Goal: Task Accomplishment & Management: Manage account settings

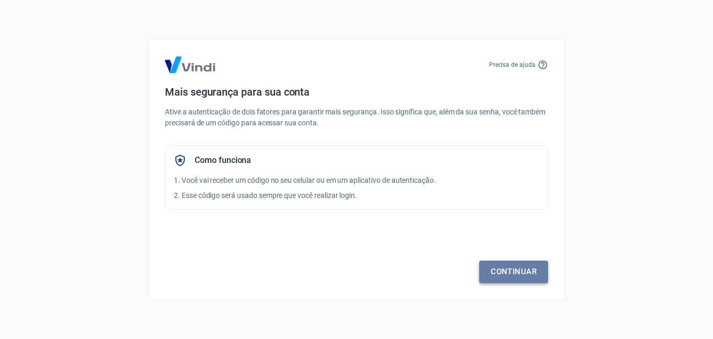
click at [515, 271] on link "Continuar" at bounding box center [513, 271] width 69 height 22
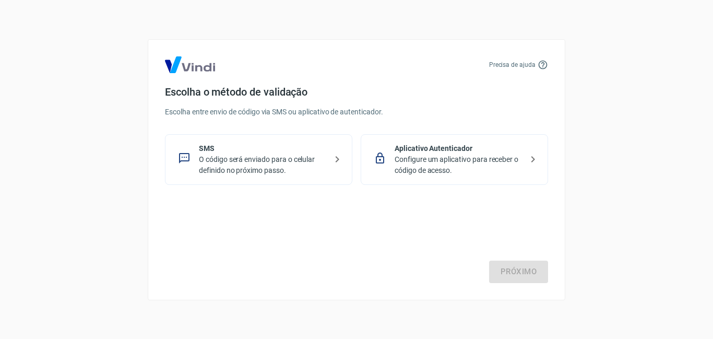
click at [270, 164] on p "O código será enviado para o celular definido no próximo passo." at bounding box center [263, 165] width 128 height 22
click at [533, 275] on link "Próximo" at bounding box center [518, 271] width 59 height 22
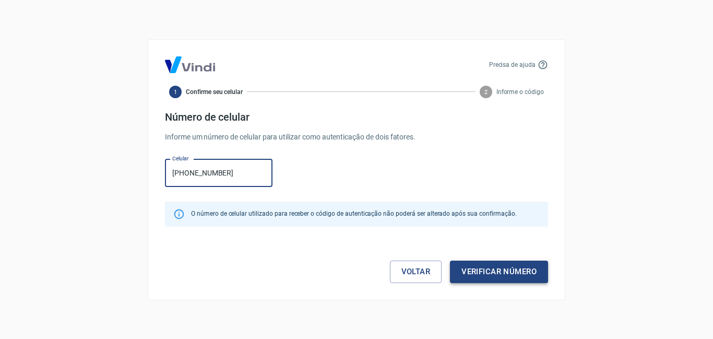
type input "[PHONE_NUMBER]"
click at [489, 267] on button "Verificar número" at bounding box center [499, 271] width 98 height 22
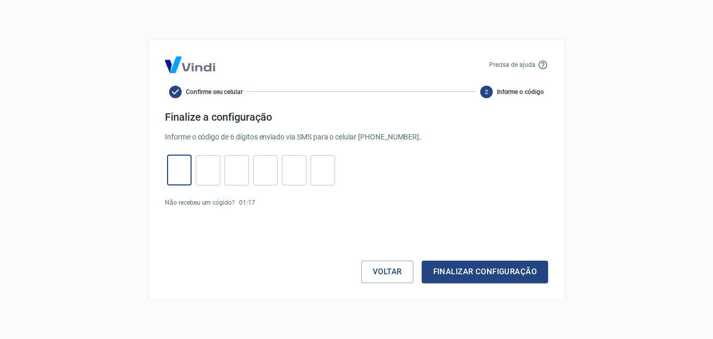
click at [185, 165] on input "tel" at bounding box center [179, 170] width 25 height 22
type input "8"
type input "1"
type input "8"
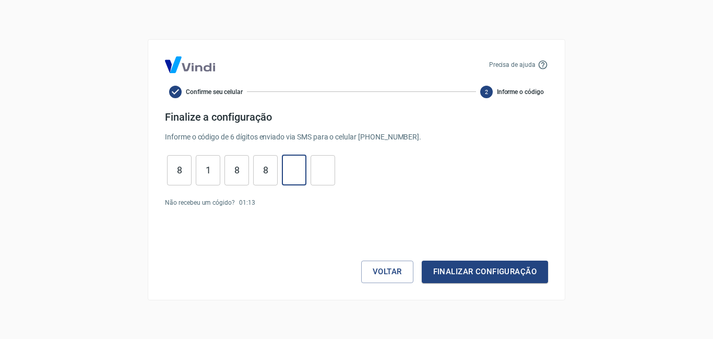
type input "9"
type input "3"
click at [498, 280] on button "Finalizar configuração" at bounding box center [484, 271] width 126 height 22
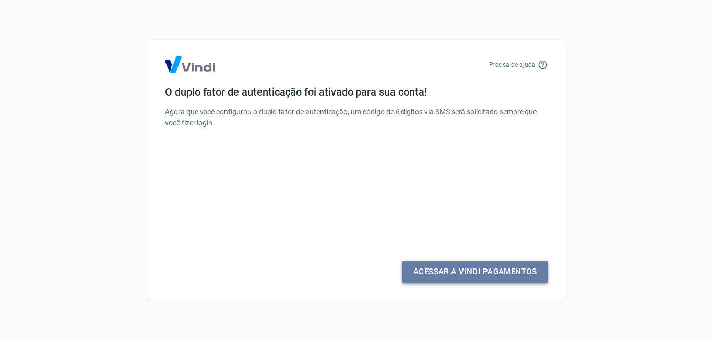
click at [490, 269] on link "Acessar a Vindi Pagamentos" at bounding box center [475, 271] width 146 height 22
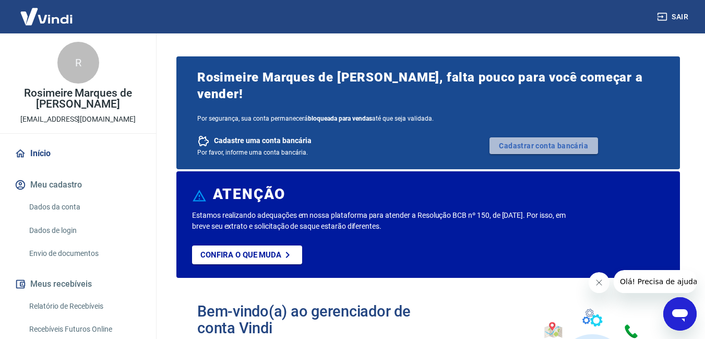
click at [557, 137] on link "Cadastrar conta bancária" at bounding box center [543, 145] width 109 height 17
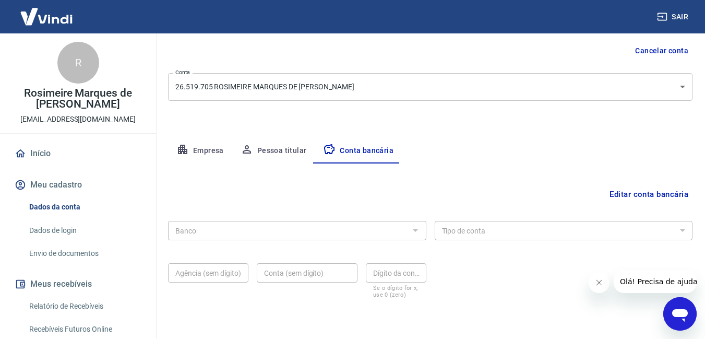
scroll to position [102, 0]
click at [413, 229] on div at bounding box center [415, 229] width 14 height 15
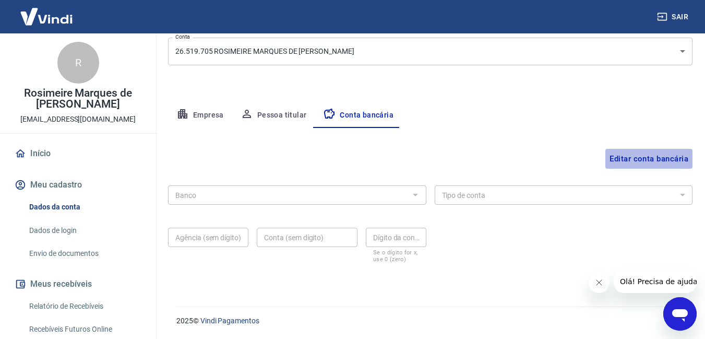
click at [660, 159] on button "Editar conta bancária" at bounding box center [648, 159] width 87 height 20
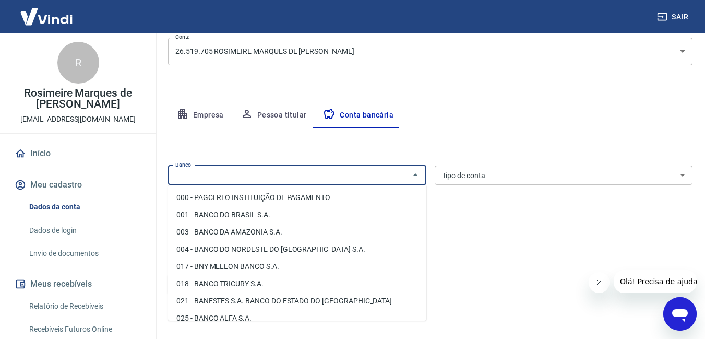
click at [239, 179] on input "Banco" at bounding box center [288, 174] width 235 height 13
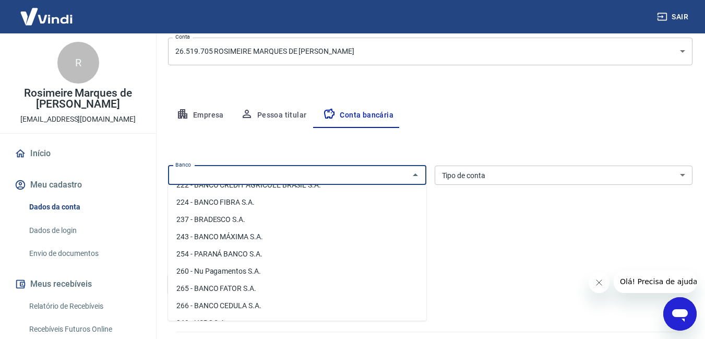
scroll to position [773, 0]
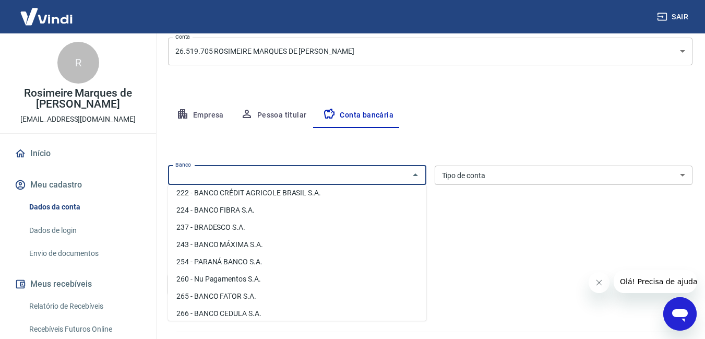
click at [227, 277] on li "260 - Nu Pagamentos S.A." at bounding box center [297, 278] width 258 height 17
type input "260 - Nu Pagamentos S.A."
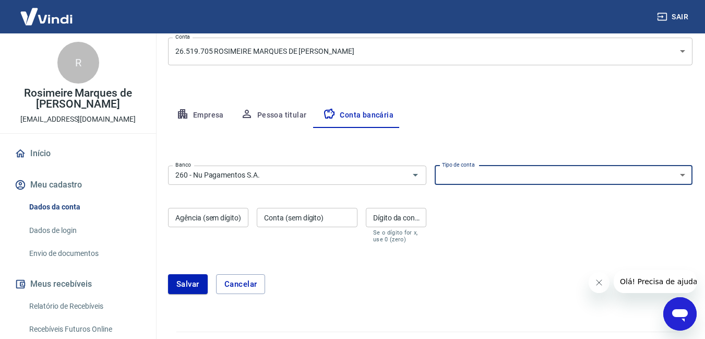
click at [680, 177] on select "Conta Corrente Conta Poupança" at bounding box center [564, 174] width 258 height 19
select select "1"
click at [435, 165] on select "Conta Corrente Conta Poupança" at bounding box center [564, 174] width 258 height 19
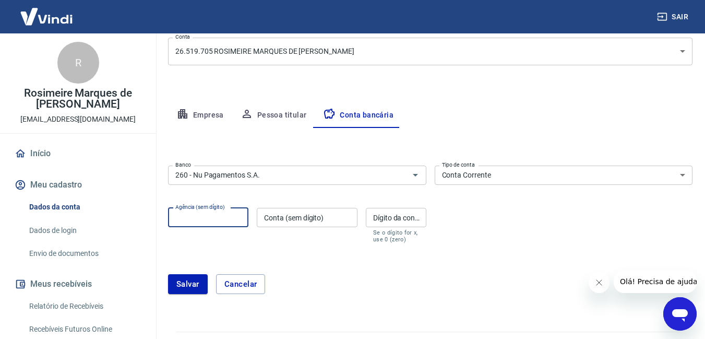
click at [225, 215] on input "Agência (sem dígito)" at bounding box center [208, 217] width 80 height 19
type input "0001"
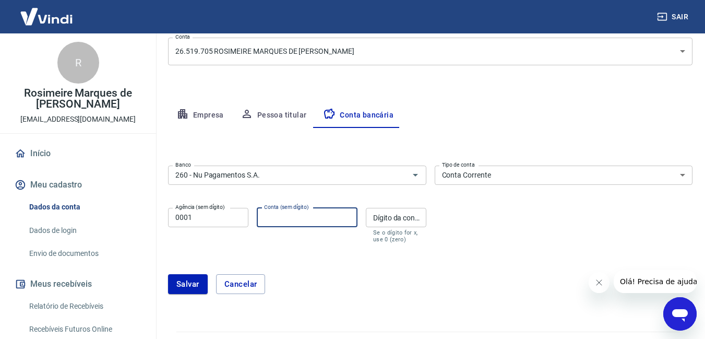
click at [288, 222] on input "Conta (sem dígito)" at bounding box center [307, 217] width 101 height 19
type input "97081689"
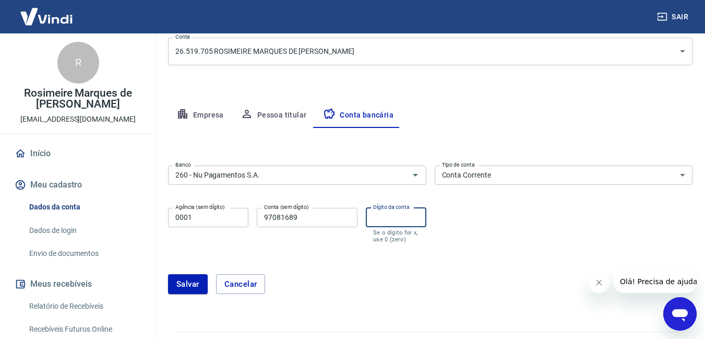
click at [387, 220] on input "Dígito da conta" at bounding box center [396, 217] width 61 height 19
type input "8"
click at [196, 285] on button "Salvar" at bounding box center [188, 284] width 40 height 20
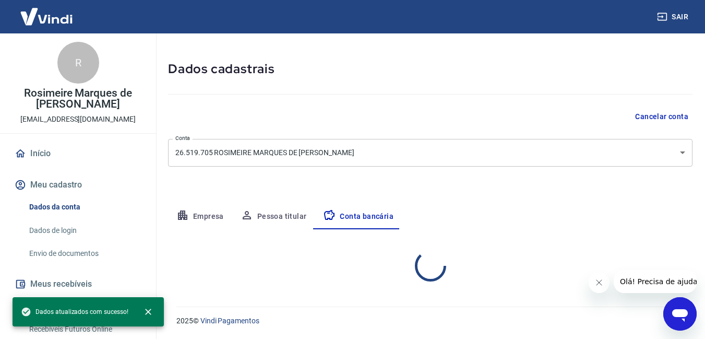
select select "1"
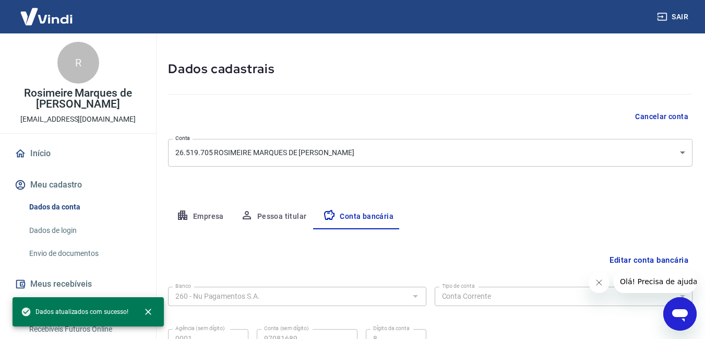
scroll to position [137, 0]
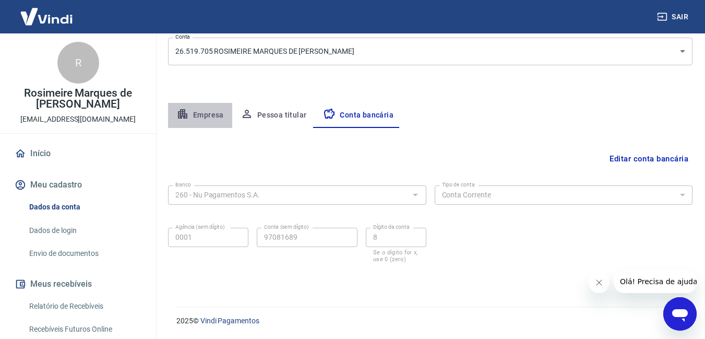
click at [201, 115] on button "Empresa" at bounding box center [200, 115] width 64 height 25
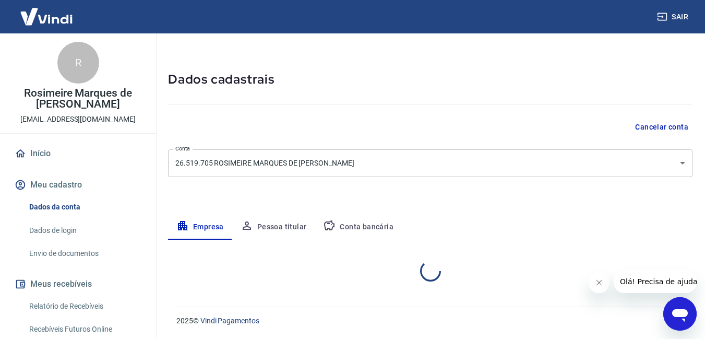
select select "SP"
select select "business"
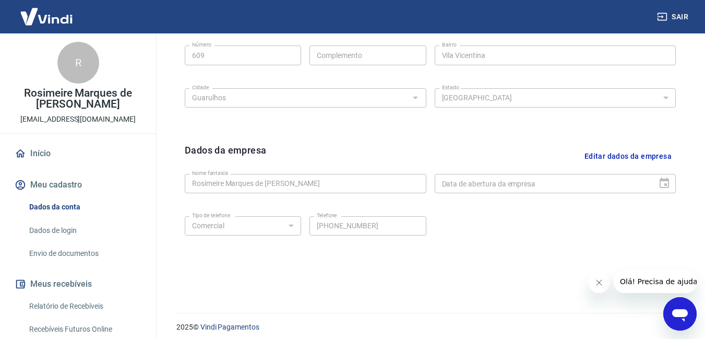
scroll to position [414, 0]
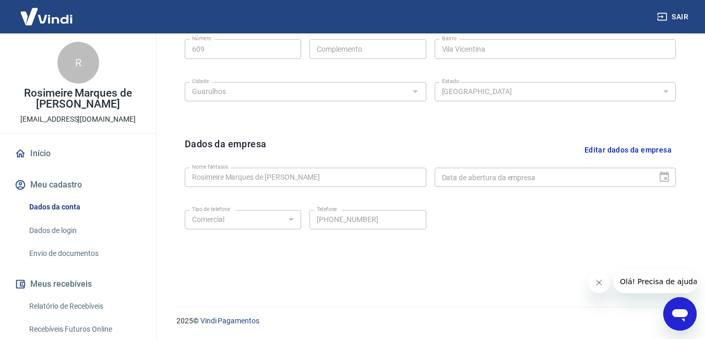
click at [668, 178] on div "Data de abertura da empresa" at bounding box center [556, 176] width 242 height 19
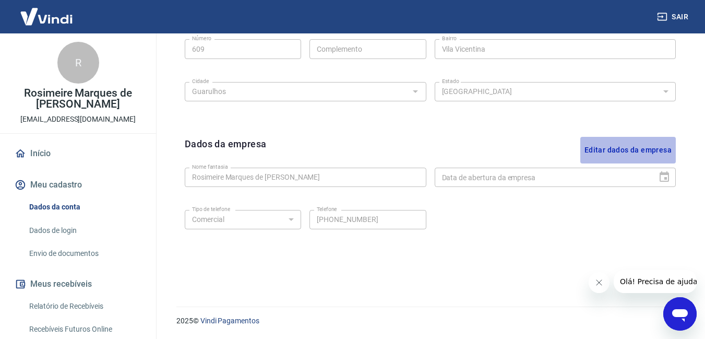
click at [645, 146] on button "Editar dados da empresa" at bounding box center [627, 150] width 95 height 27
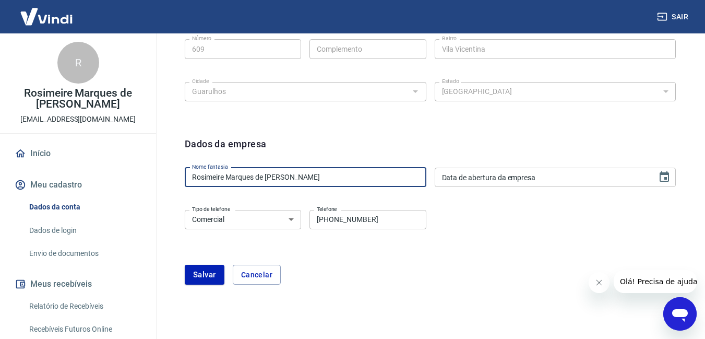
click at [193, 173] on input "Rosimeire Marques de [PERSON_NAME]" at bounding box center [306, 176] width 242 height 19
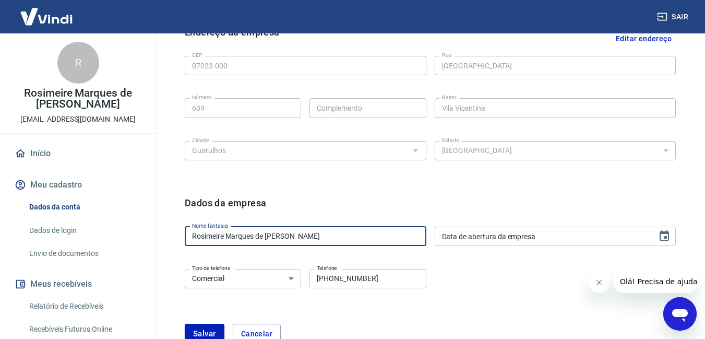
scroll to position [446, 0]
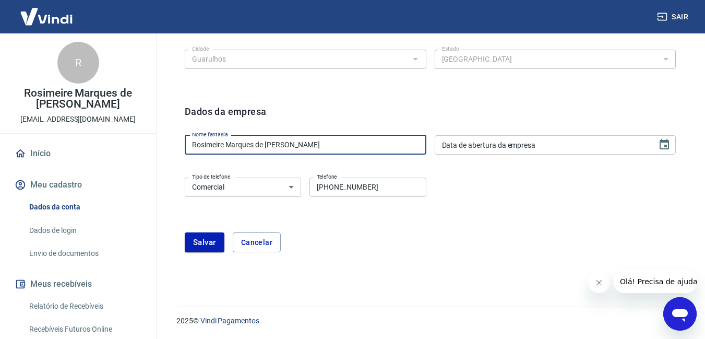
drag, startPoint x: 316, startPoint y: 139, endPoint x: 0, endPoint y: 218, distance: 325.4
type input "Lamarx Producoes"
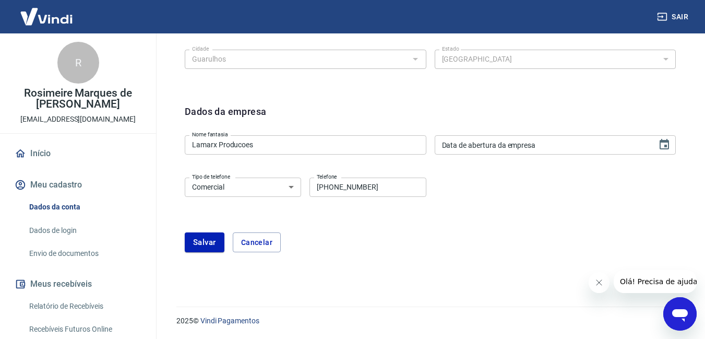
click at [341, 249] on div "Salvar Cancelar" at bounding box center [430, 242] width 491 height 20
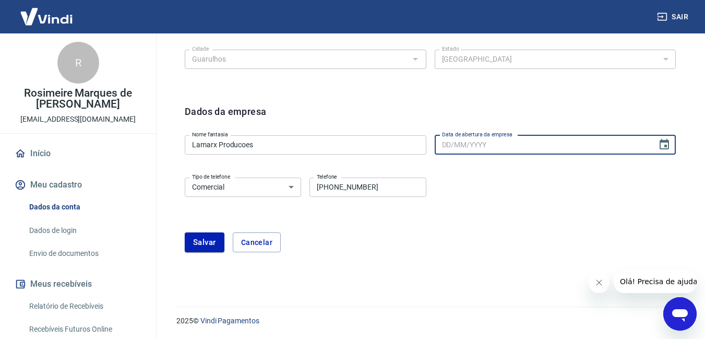
click at [471, 146] on input "Data de abertura da empresa" at bounding box center [542, 144] width 215 height 19
paste input "10/11/2016"
type input "10/11/2016"
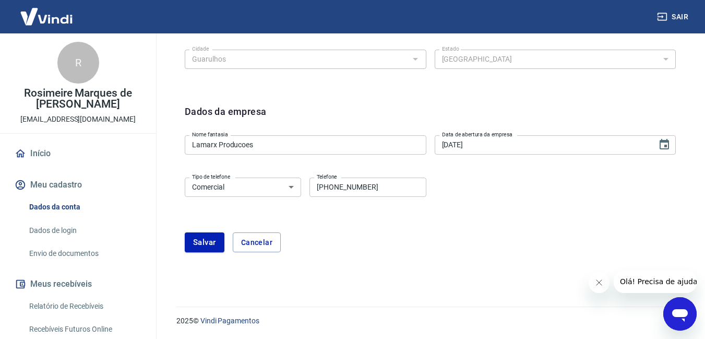
click at [523, 203] on div "Tipo de telefone Residencial Comercial Tipo de telefone Telefone (11) 95170-700…" at bounding box center [430, 194] width 491 height 42
click at [203, 247] on button "Salvar" at bounding box center [205, 242] width 40 height 20
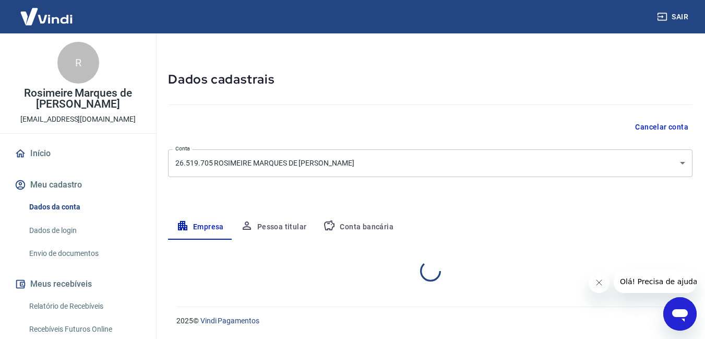
select select "SP"
select select "business"
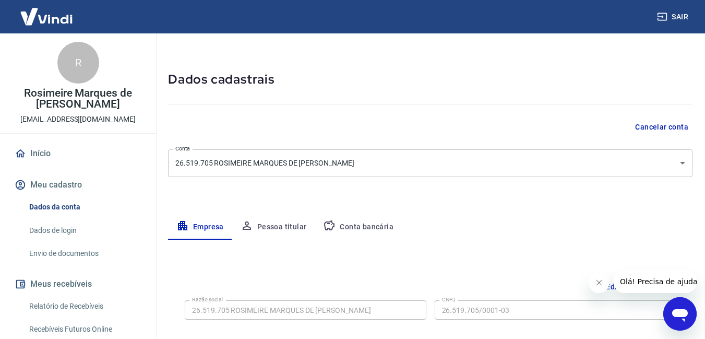
scroll to position [198, 0]
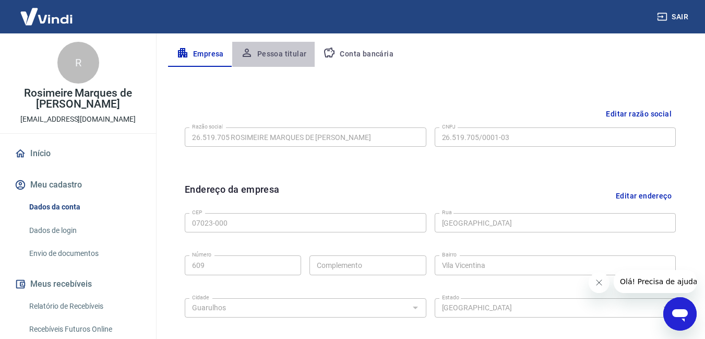
click at [282, 54] on button "Pessoa titular" at bounding box center [273, 54] width 83 height 25
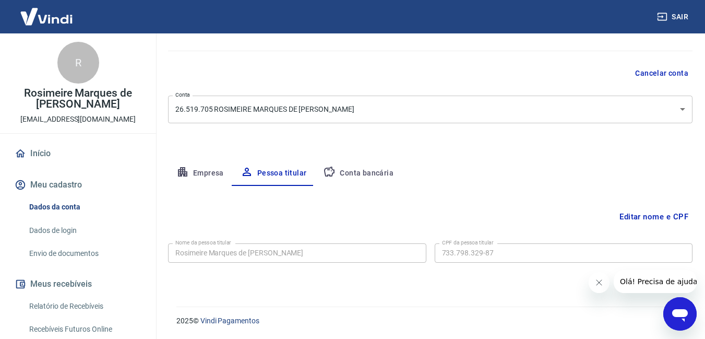
click at [378, 279] on form "Nome da pessoa titular Rosimeire Marques de Arruda Nome da pessoa titular CPF d…" at bounding box center [430, 260] width 524 height 42
click at [375, 171] on button "Conta bancária" at bounding box center [358, 173] width 87 height 25
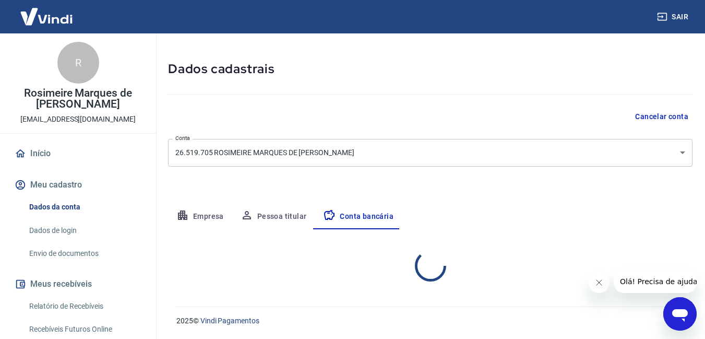
select select "1"
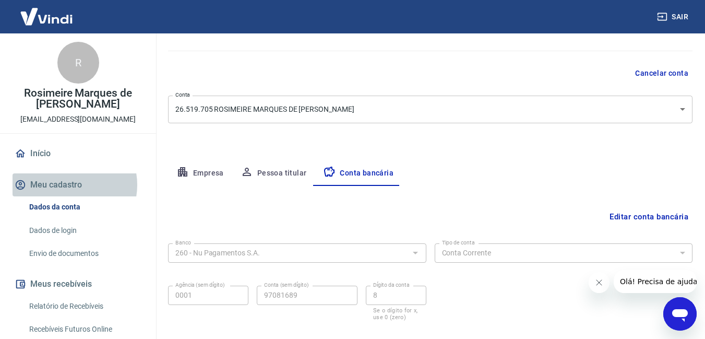
click at [66, 185] on button "Meu cadastro" at bounding box center [78, 184] width 131 height 23
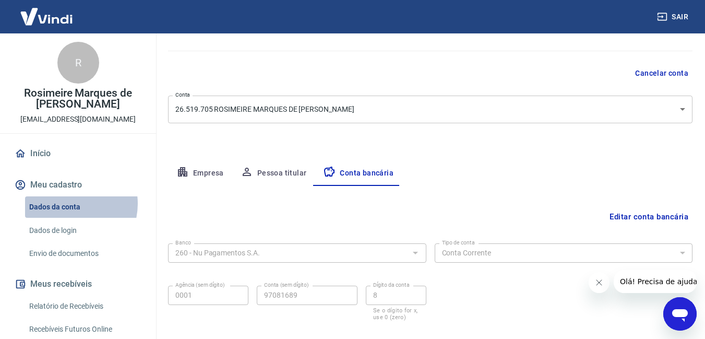
click at [68, 203] on link "Dados da conta" at bounding box center [84, 206] width 118 height 21
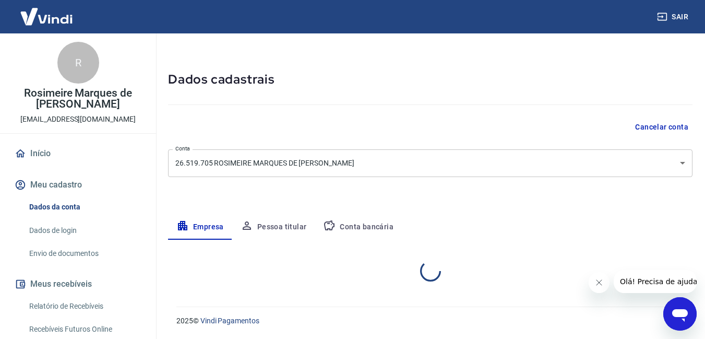
select select "SP"
select select "business"
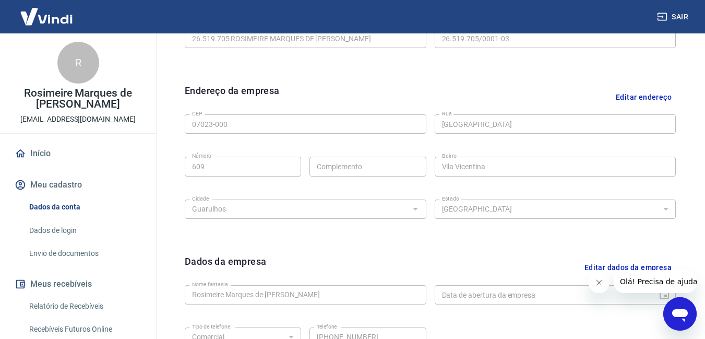
scroll to position [309, 0]
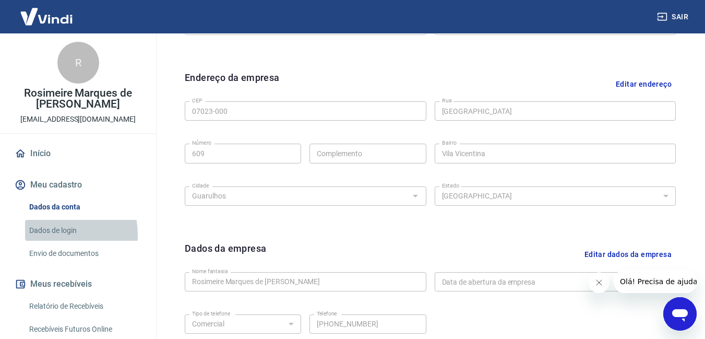
click at [54, 234] on link "Dados de login" at bounding box center [84, 230] width 118 height 21
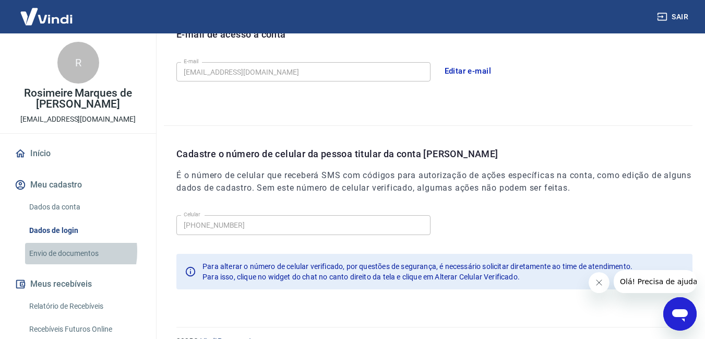
click at [54, 251] on link "Envio de documentos" at bounding box center [84, 253] width 118 height 21
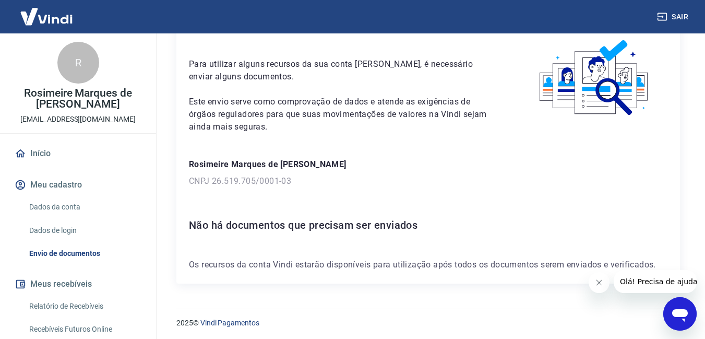
scroll to position [53, 0]
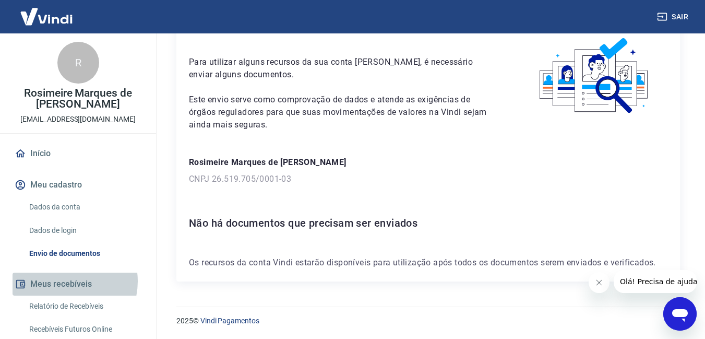
click at [63, 281] on button "Meus recebíveis" at bounding box center [78, 283] width 131 height 23
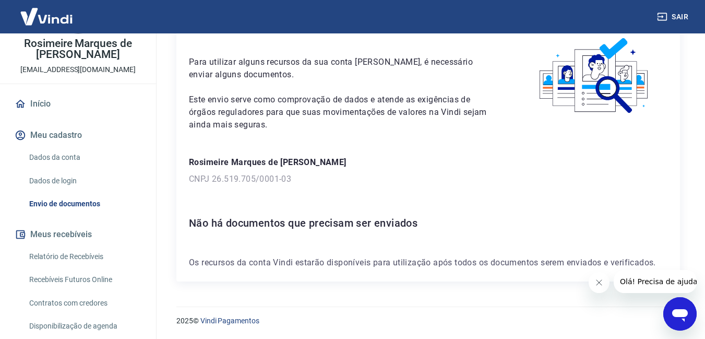
scroll to position [66, 0]
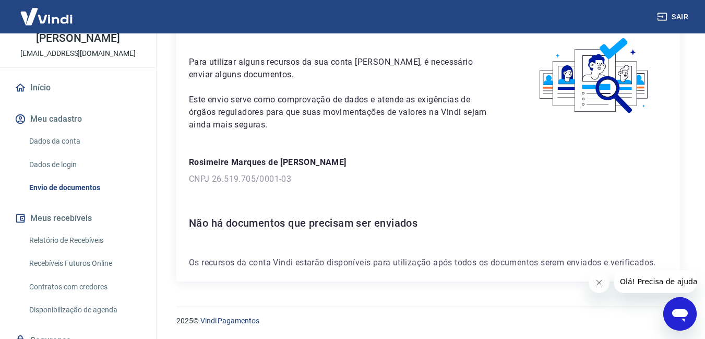
click at [235, 296] on div "2025 © Vindi Pagamentos" at bounding box center [428, 316] width 528 height 45
click at [321, 257] on p "Os recursos da conta Vindi estarão disponíveis para utilização após todos os do…" at bounding box center [428, 262] width 478 height 13
click at [71, 242] on link "Relatório de Recebíveis" at bounding box center [84, 240] width 118 height 21
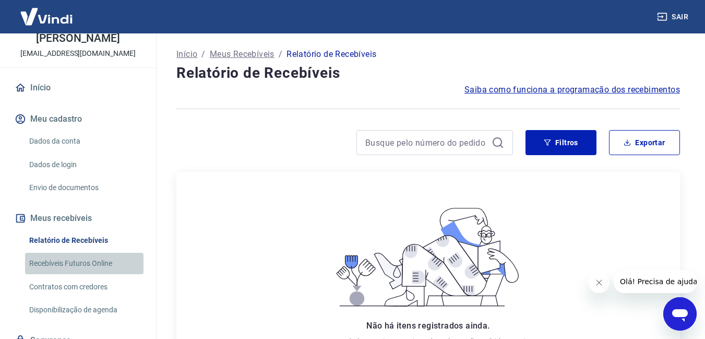
click at [94, 263] on link "Recebíveis Futuros Online" at bounding box center [84, 262] width 118 height 21
